Goal: Information Seeking & Learning: Learn about a topic

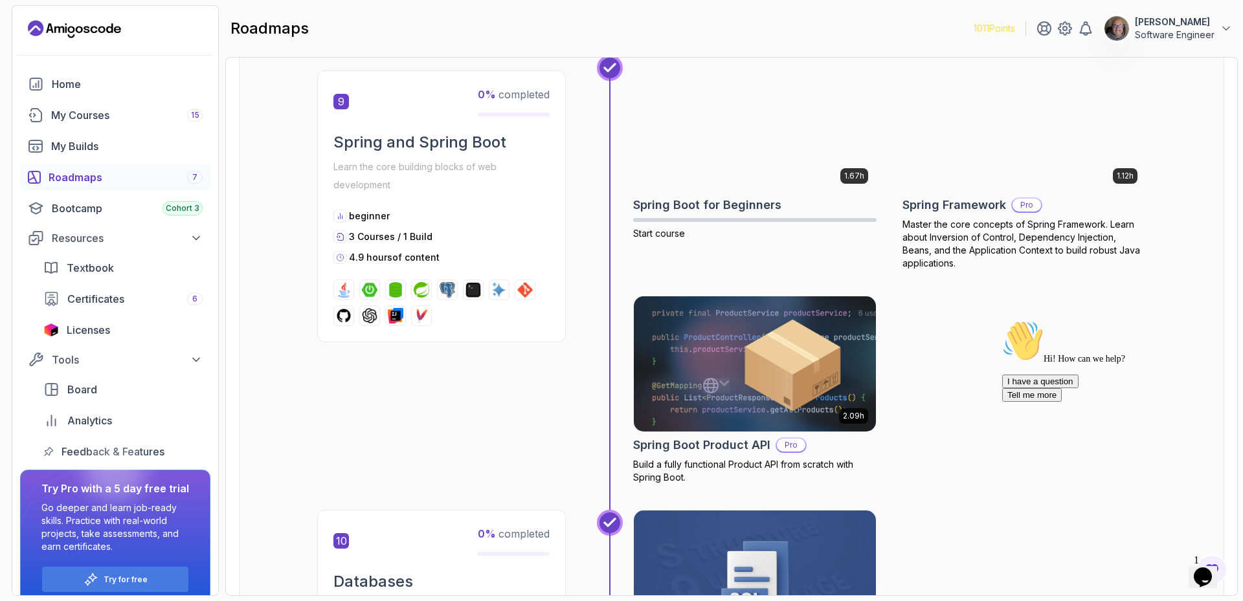
scroll to position [2524, 0]
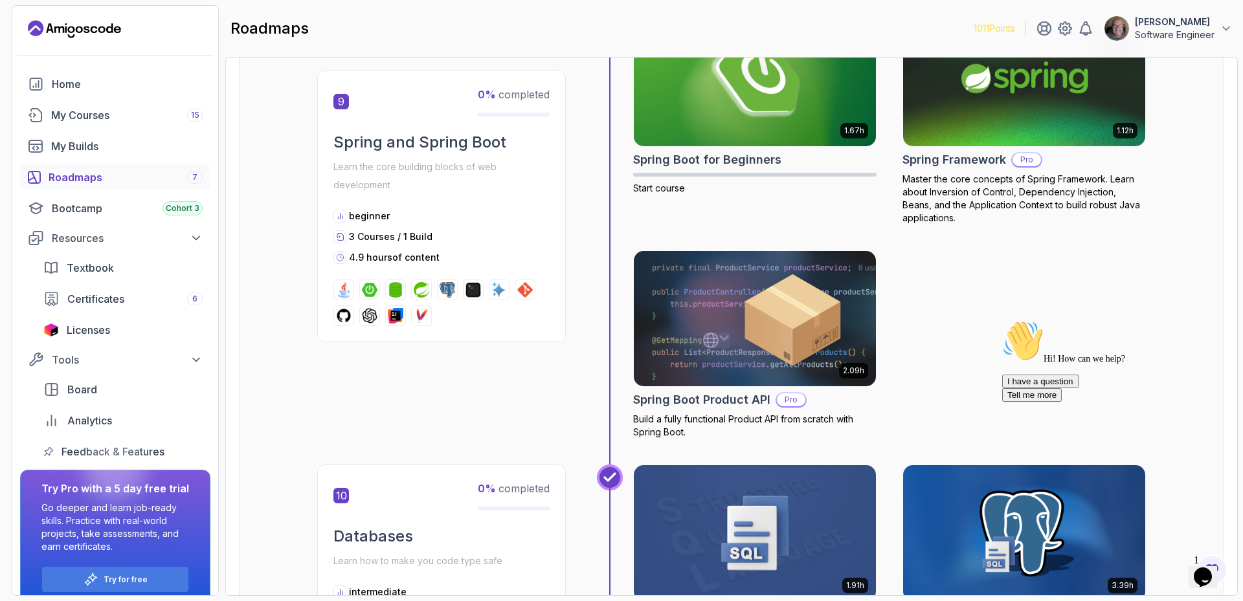
click at [91, 182] on div "Roadmaps 7" at bounding box center [126, 178] width 154 height 16
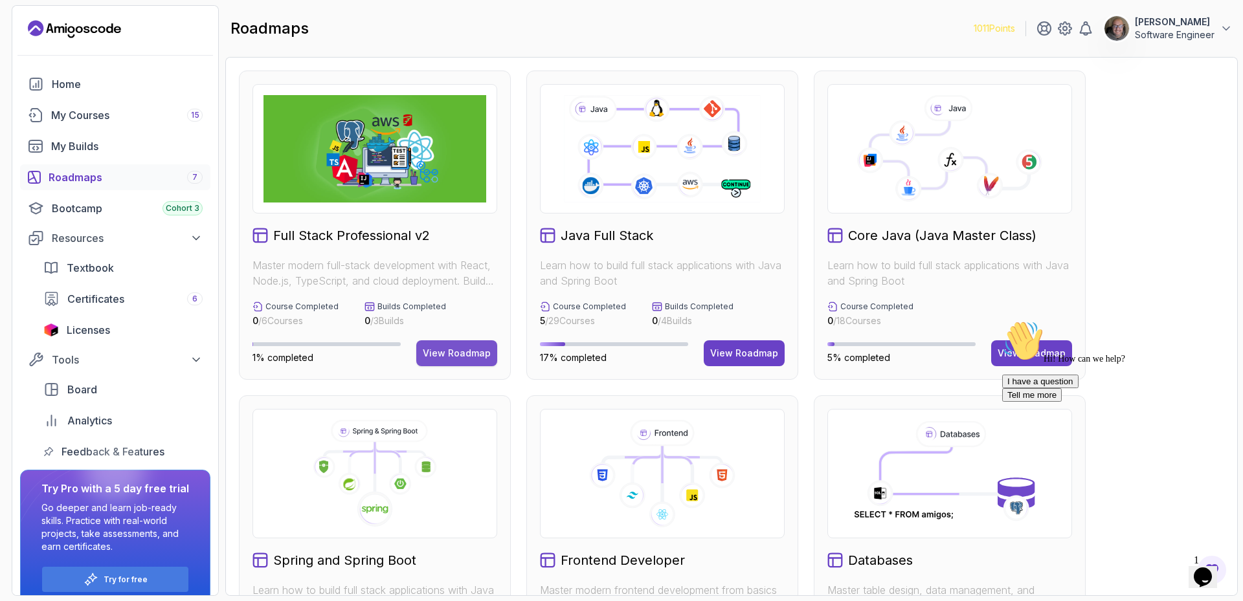
click at [467, 360] on button "View Roadmap" at bounding box center [456, 353] width 81 height 26
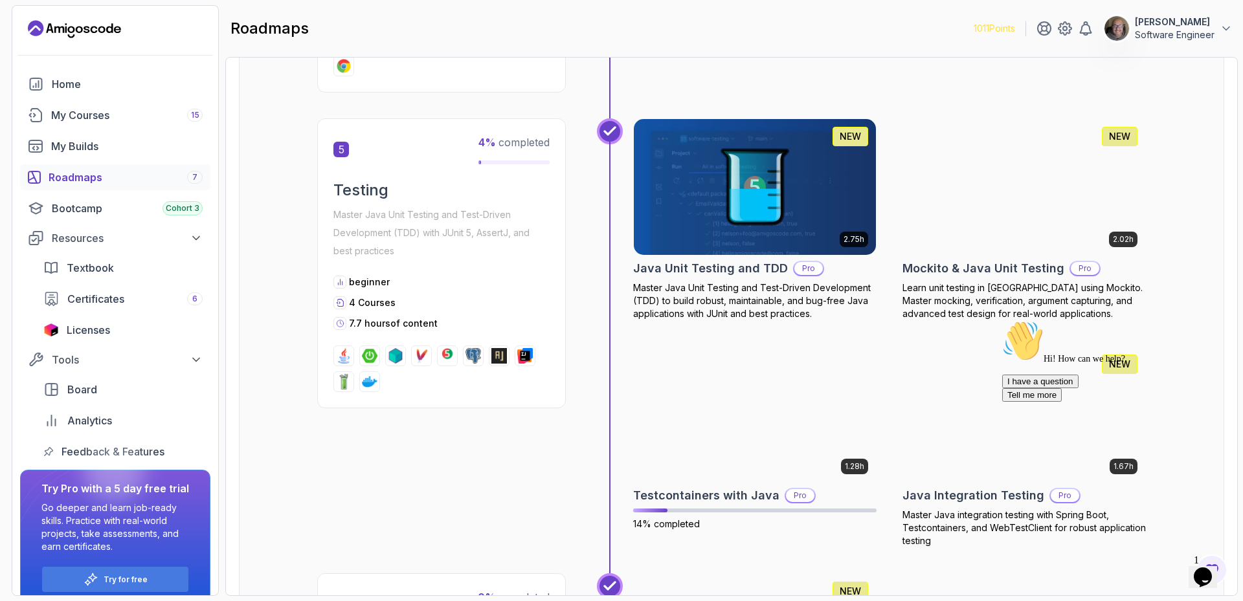
scroll to position [1748, 0]
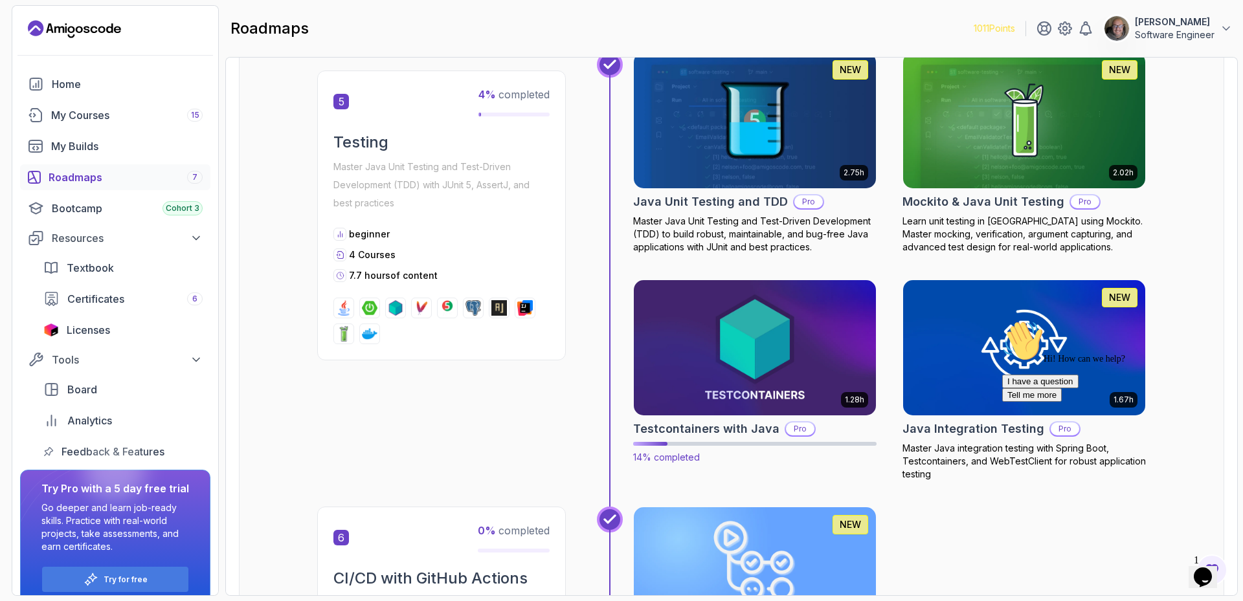
click at [700, 371] on img at bounding box center [755, 347] width 254 height 142
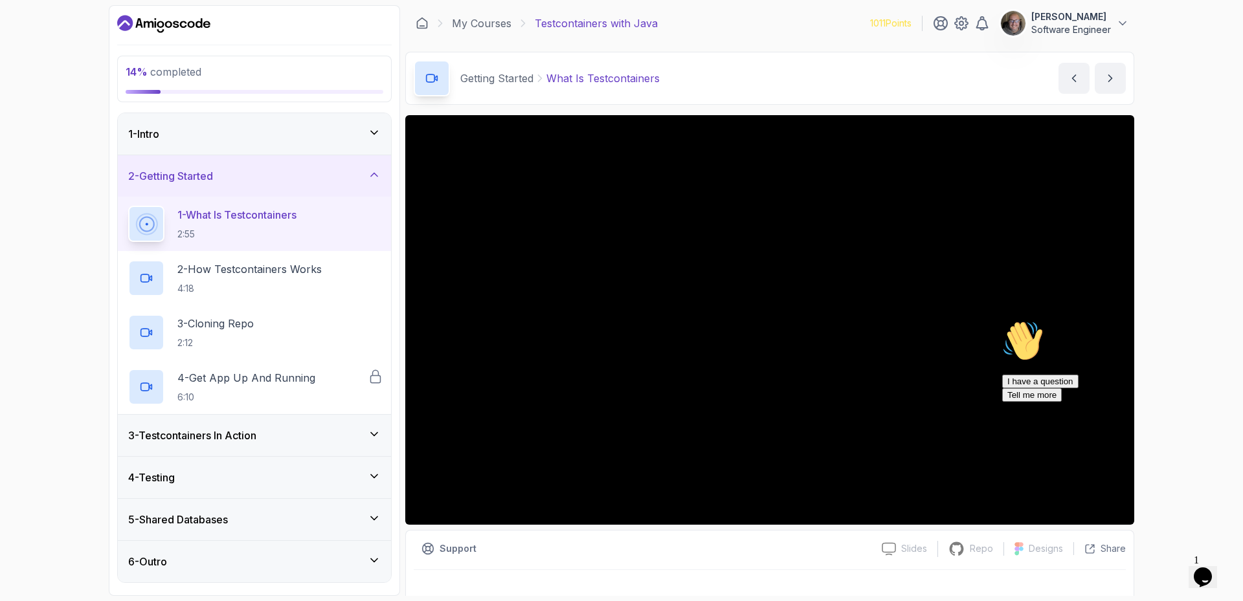
click at [254, 442] on h3 "3 - Testcontainers In Action" at bounding box center [192, 436] width 128 height 16
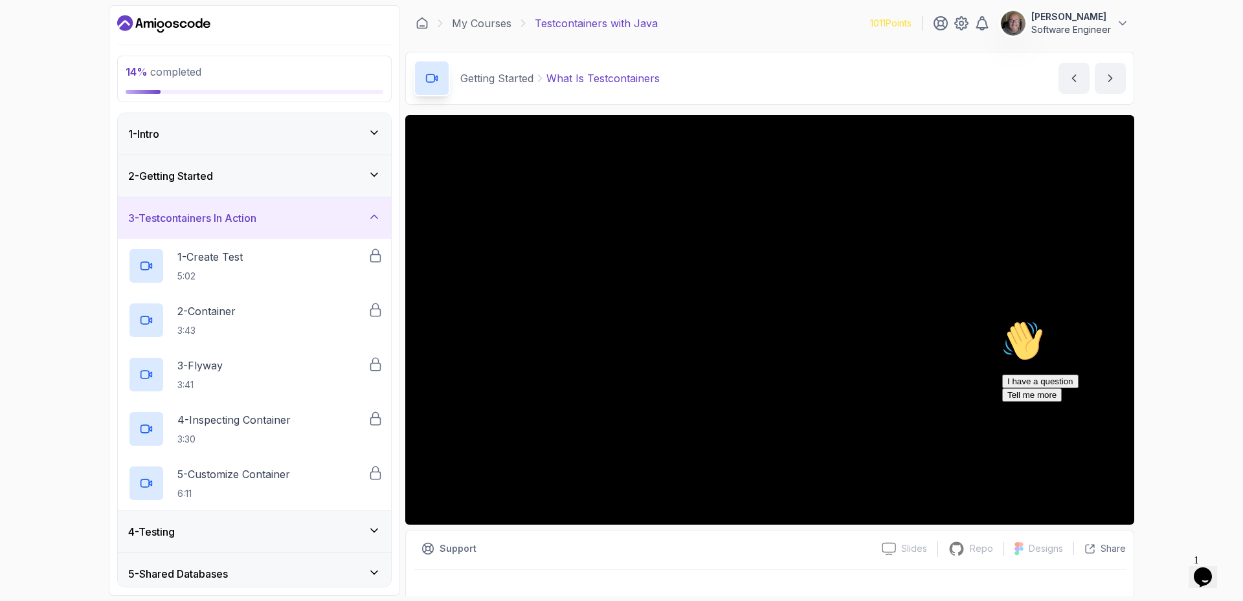
click at [300, 524] on div "4 - Testing" at bounding box center [254, 532] width 252 height 16
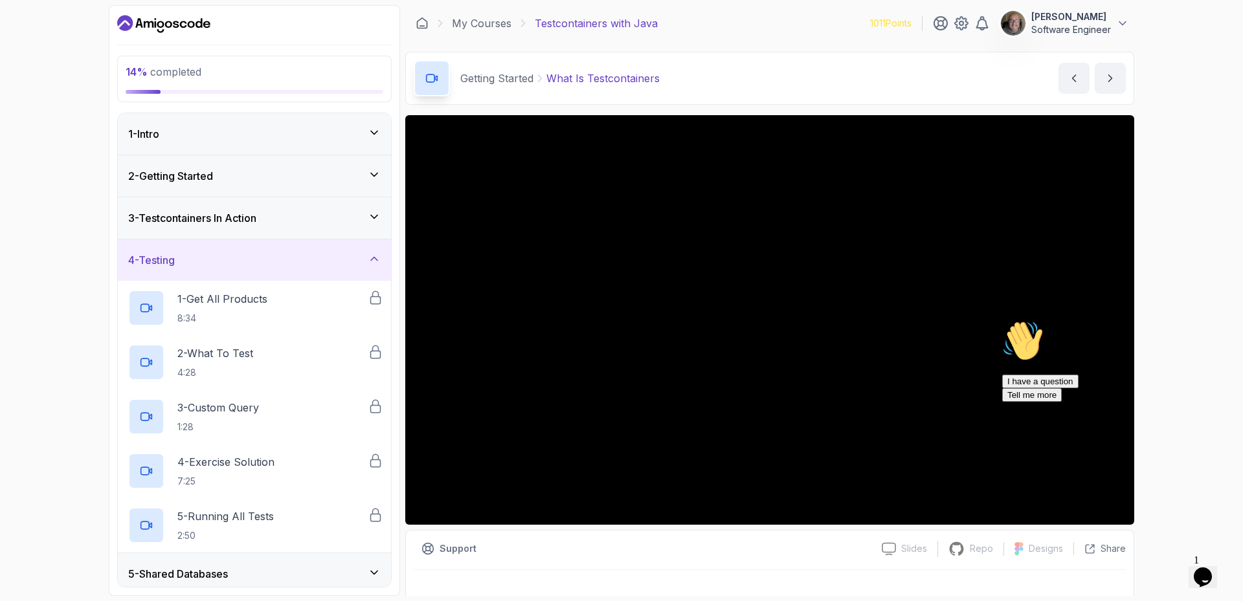
scroll to position [50, 0]
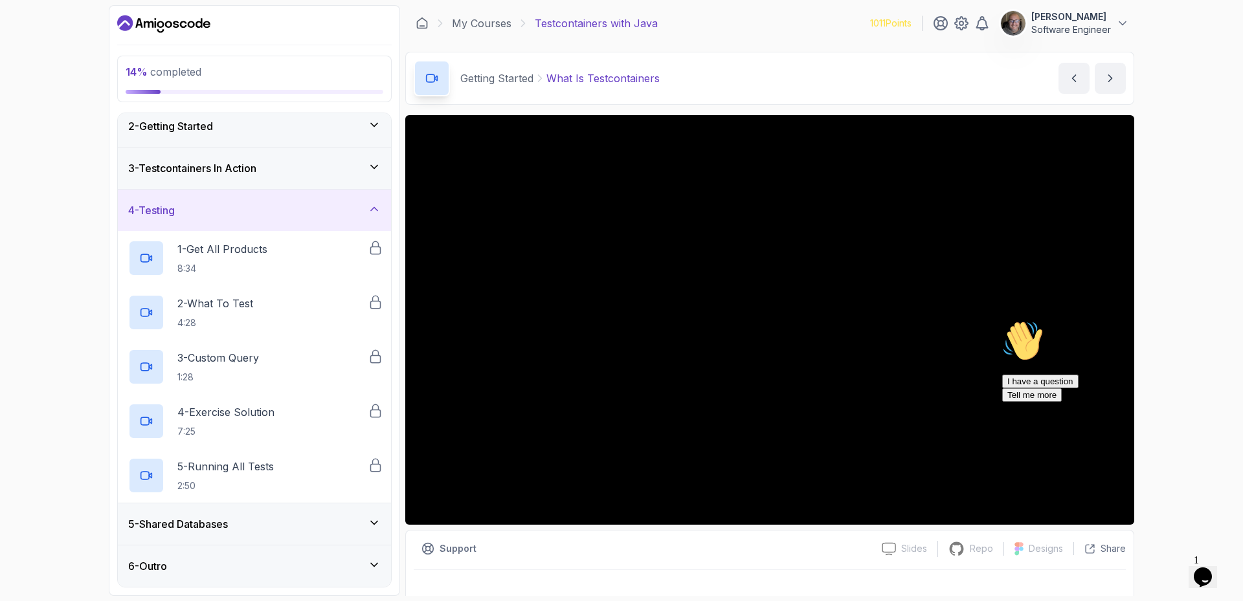
click at [287, 527] on div "5 - Shared Databases" at bounding box center [254, 525] width 252 height 16
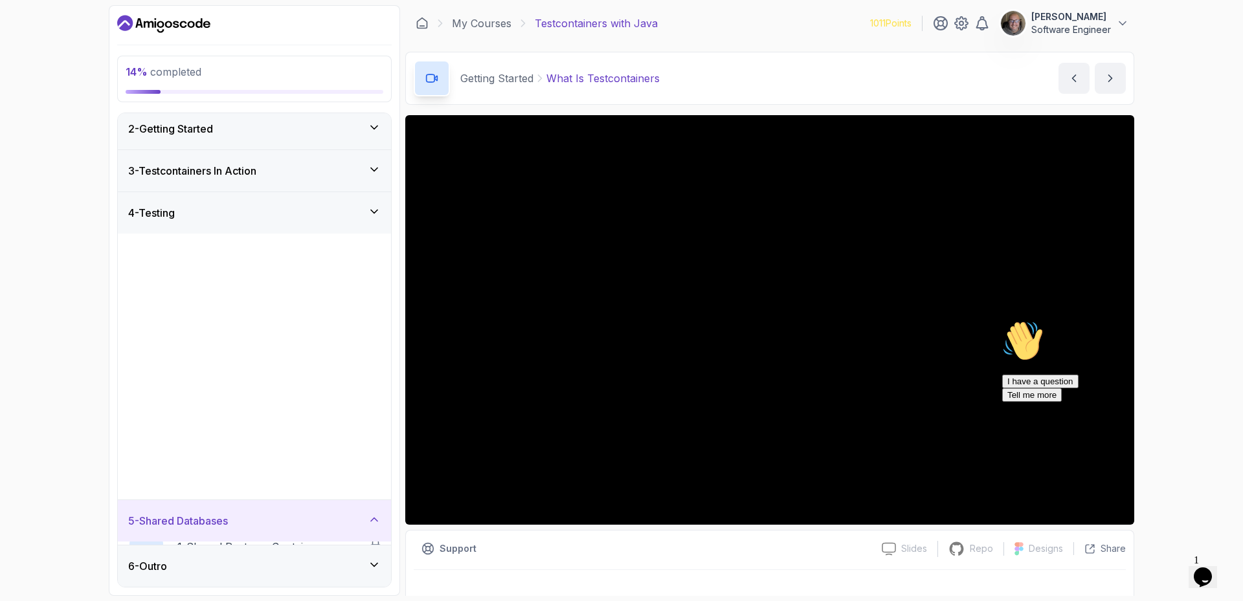
scroll to position [0, 0]
